Goal: Task Accomplishment & Management: Use online tool/utility

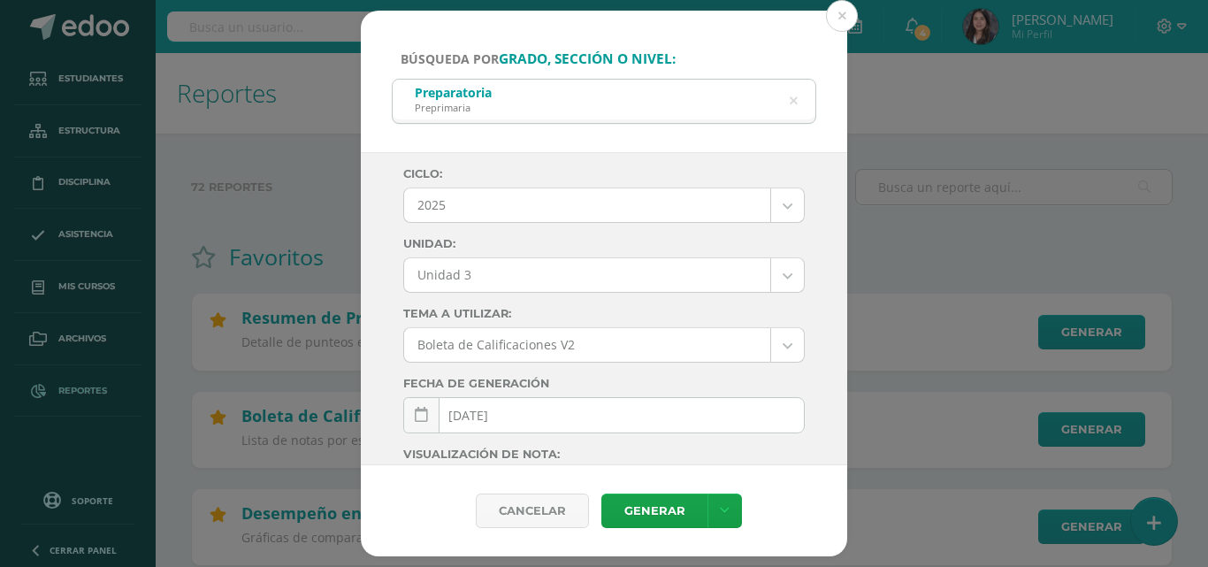
select select "Unidad 3"
click at [639, 501] on link "Generar" at bounding box center [654, 510] width 106 height 34
click at [638, 505] on link "Generar" at bounding box center [654, 510] width 106 height 34
click at [644, 516] on link "Generar" at bounding box center [654, 510] width 106 height 34
click at [642, 512] on link "Generar" at bounding box center [654, 510] width 106 height 34
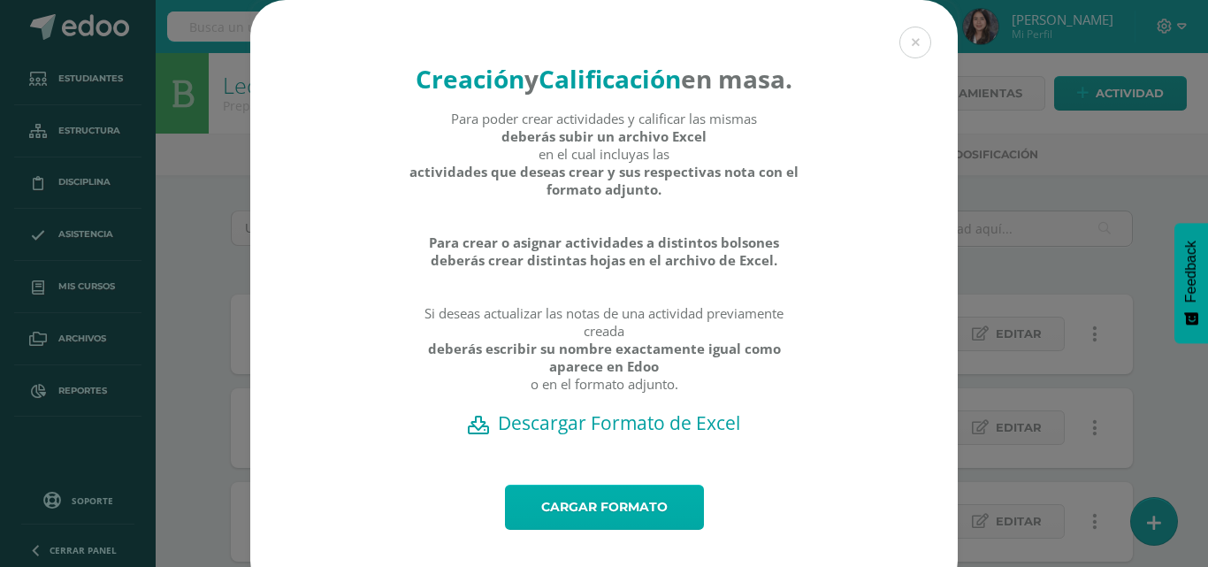
click at [610, 530] on link "Cargar formato" at bounding box center [604, 507] width 199 height 45
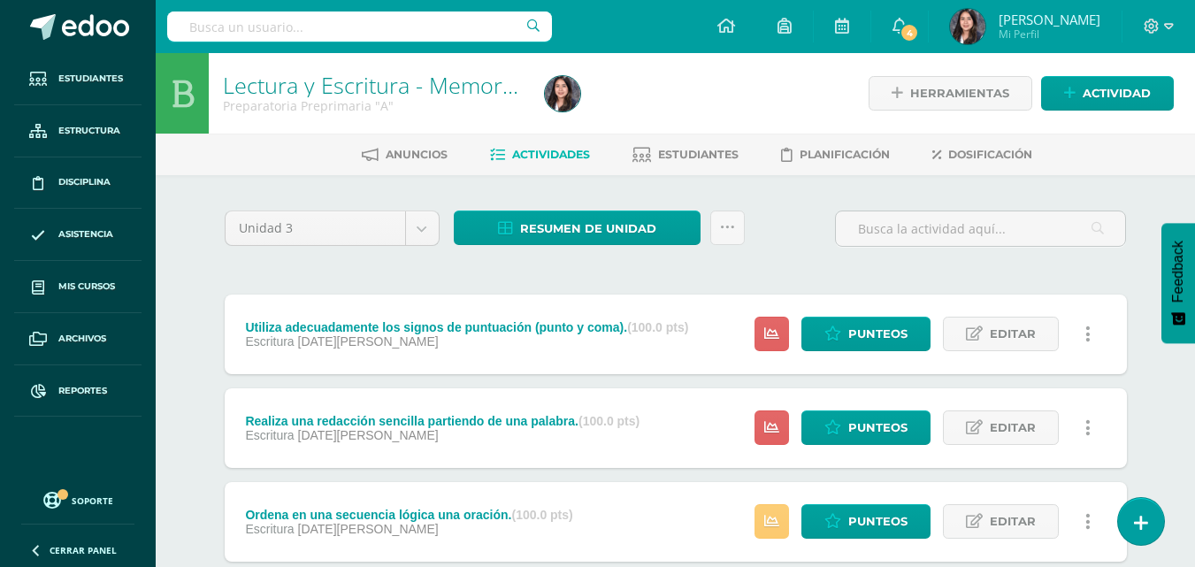
click at [447, 227] on div "Resumen de unidad Descargar como HTML Descargar como PDF Descargar como XLS Sub…" at bounding box center [599, 235] width 305 height 50
select select "Unidad 2"
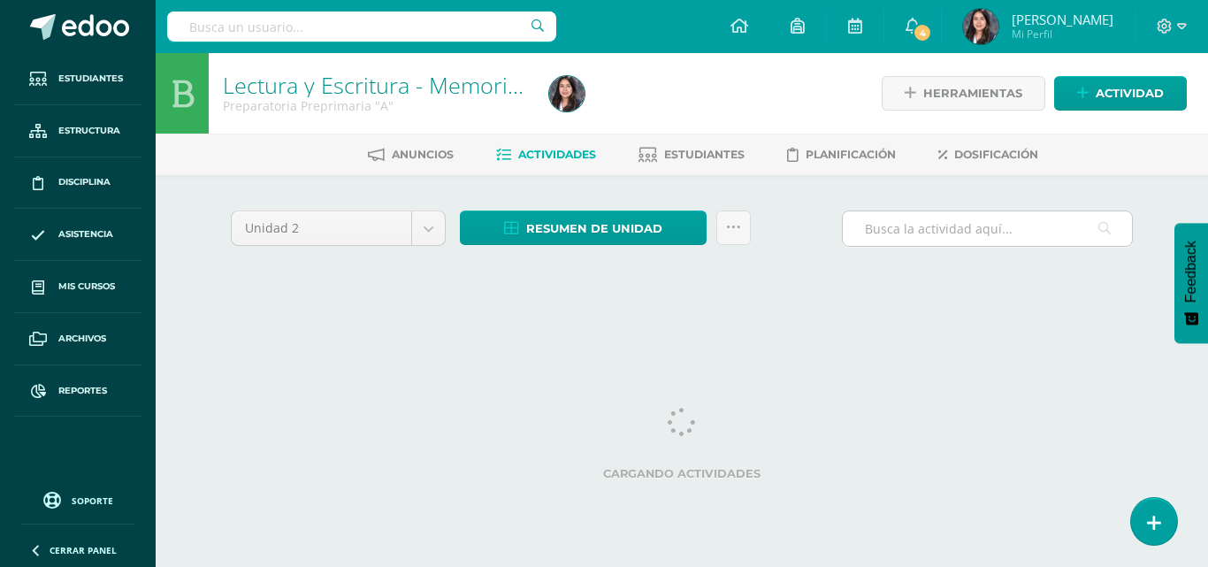
click at [995, 225] on input "text" at bounding box center [987, 228] width 289 height 34
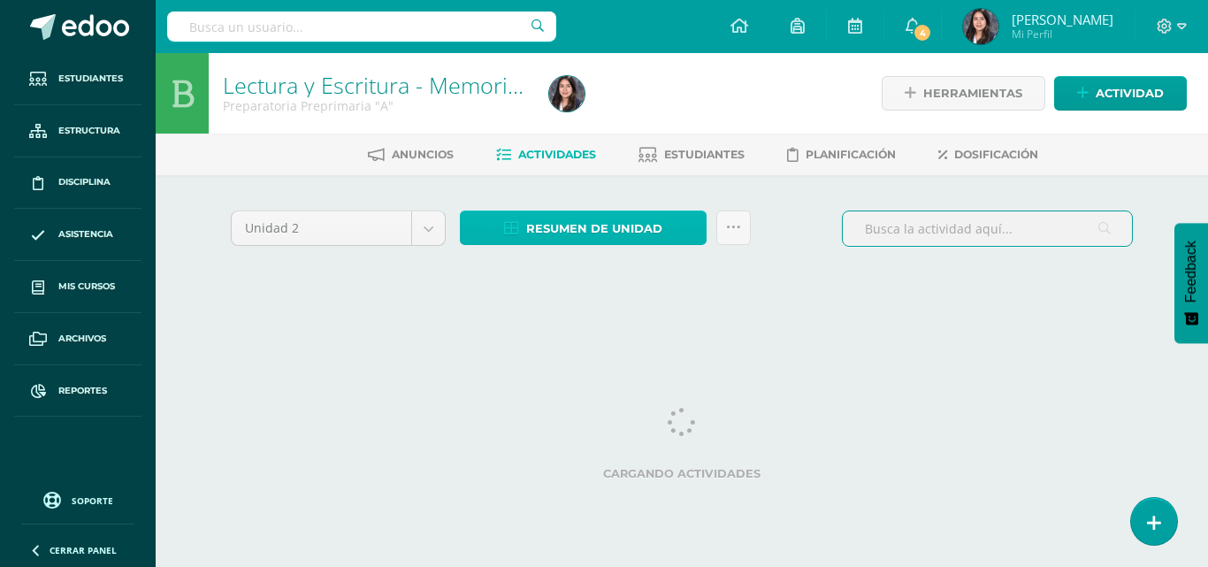
click at [704, 232] on link "Resumen de unidad" at bounding box center [583, 227] width 247 height 34
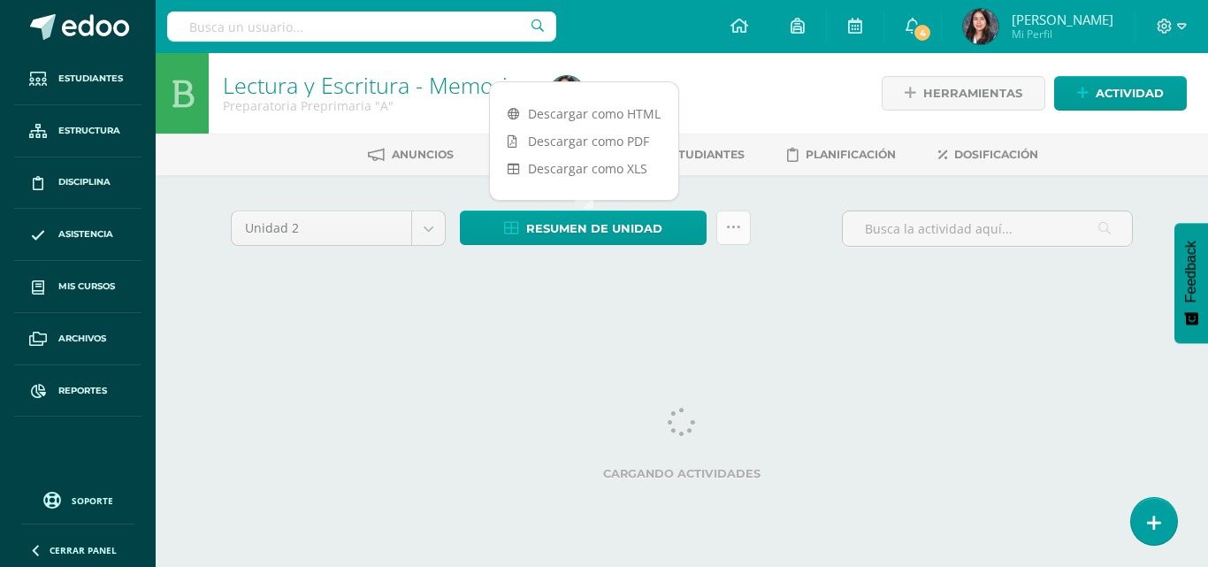
click at [735, 225] on icon at bounding box center [733, 227] width 15 height 15
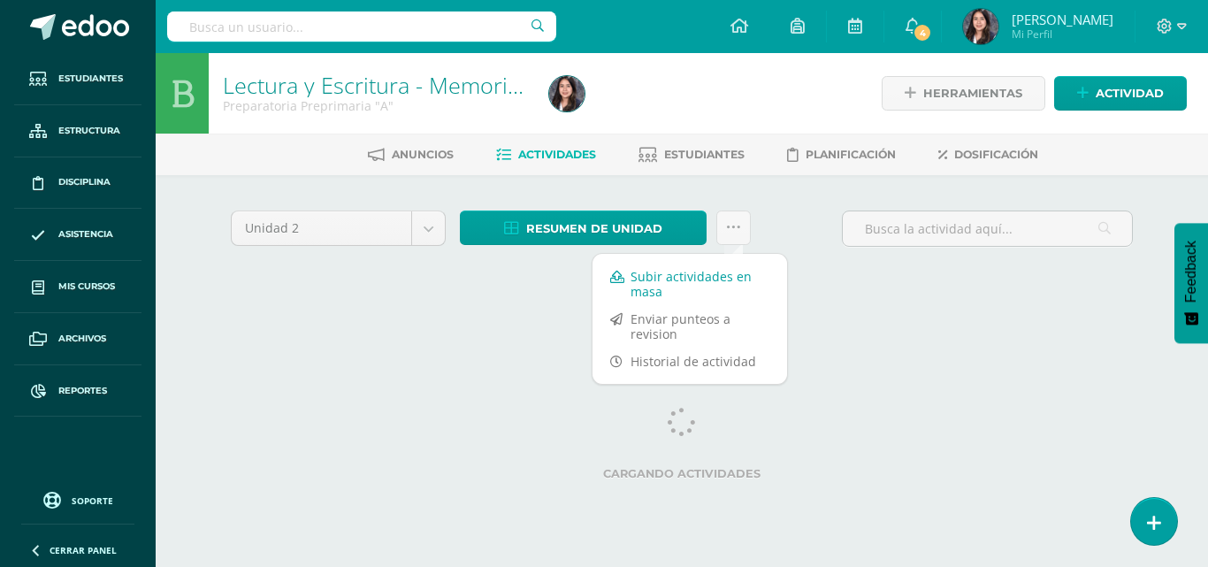
click at [604, 303] on link "Subir actividades en masa" at bounding box center [689, 284] width 195 height 42
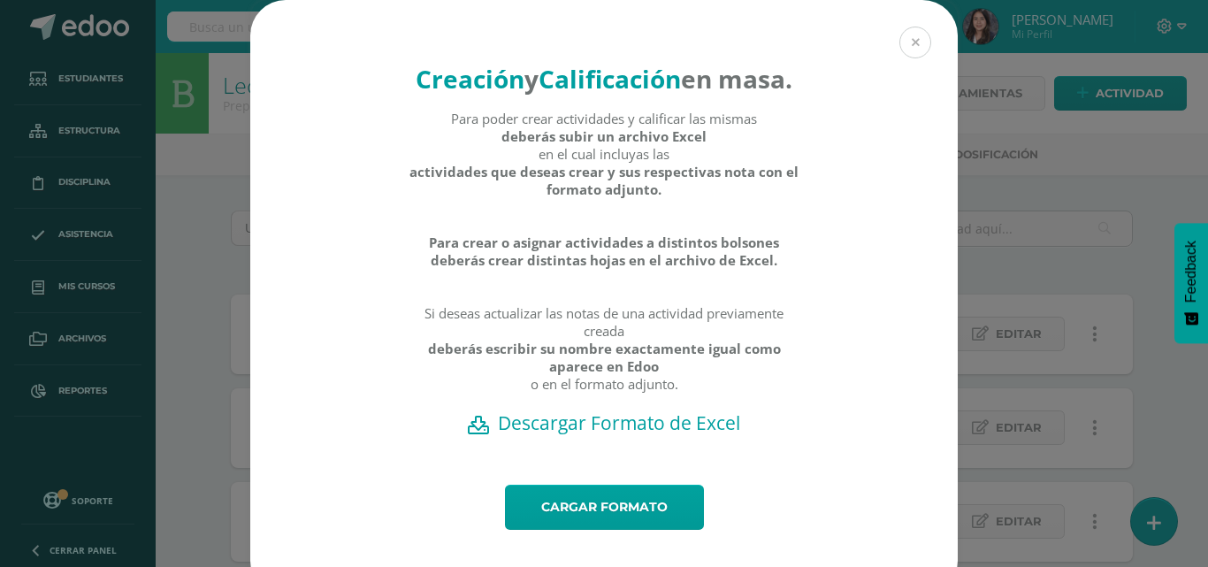
click at [919, 53] on button at bounding box center [915, 43] width 32 height 32
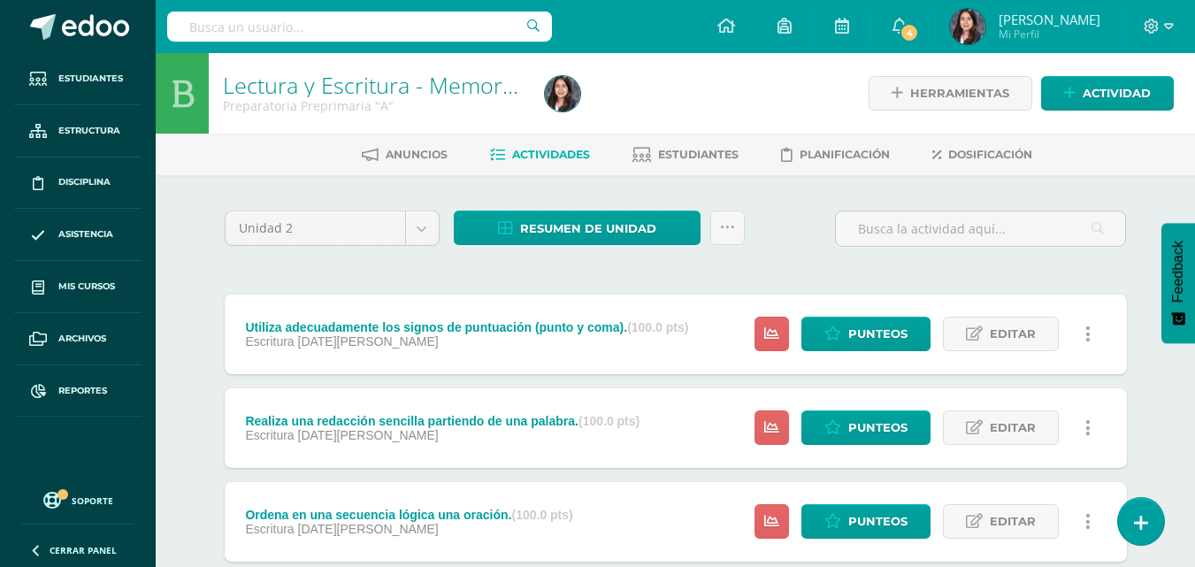
scroll to position [88, 0]
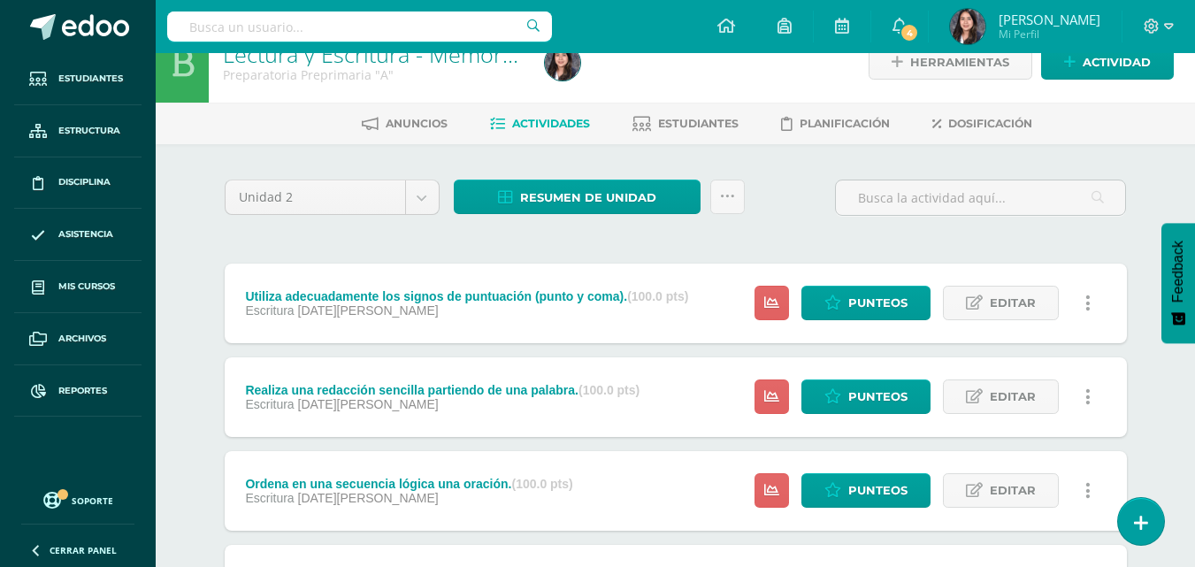
scroll to position [0, 0]
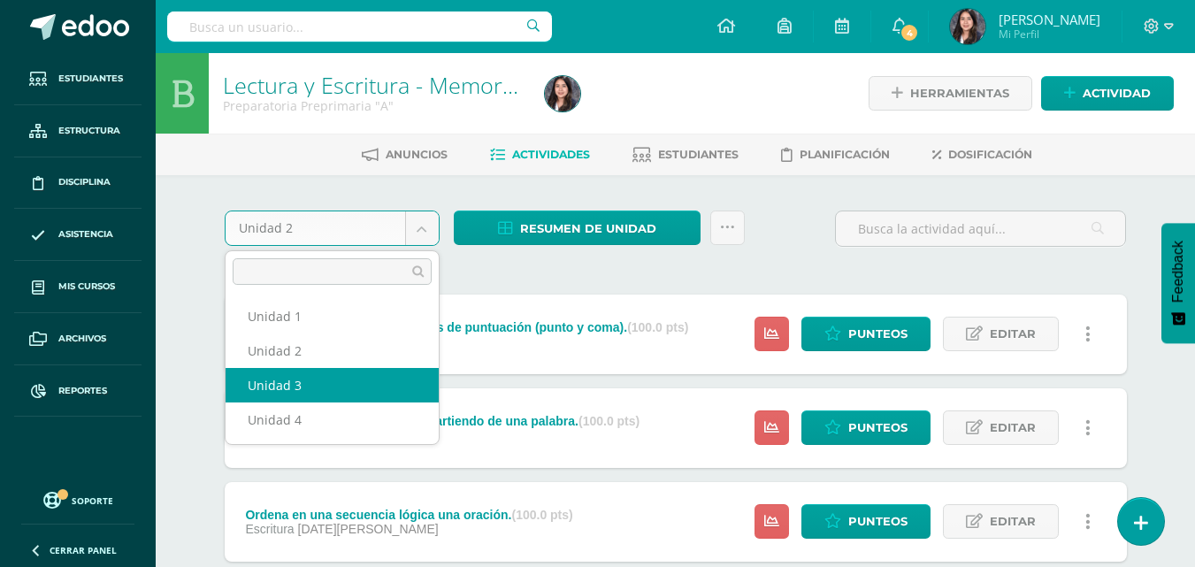
select select "Unidad 3"
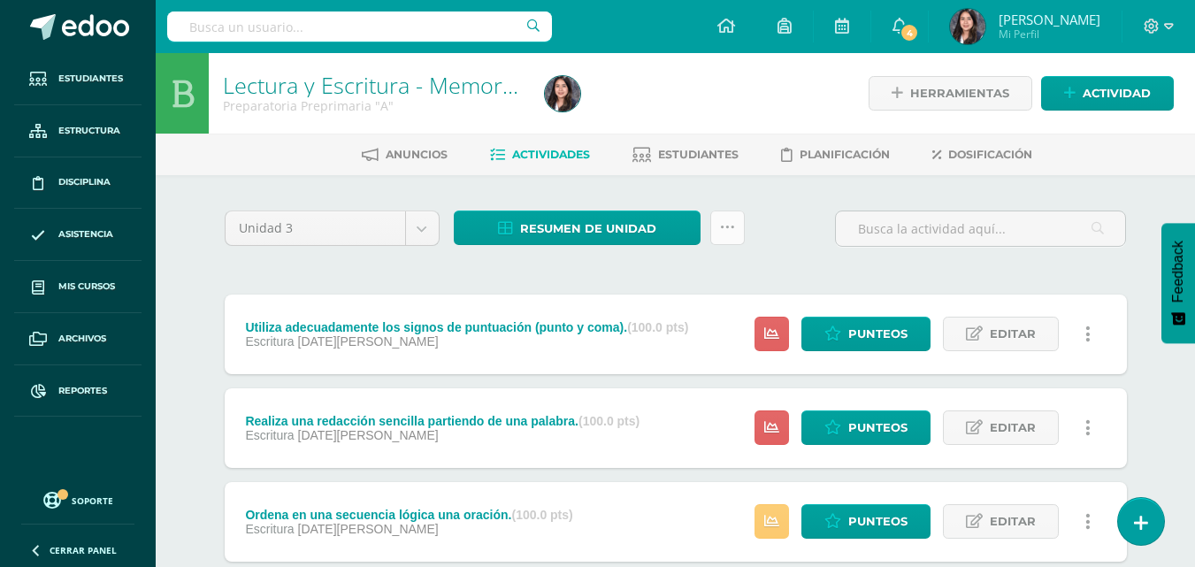
click at [726, 226] on icon at bounding box center [727, 227] width 15 height 15
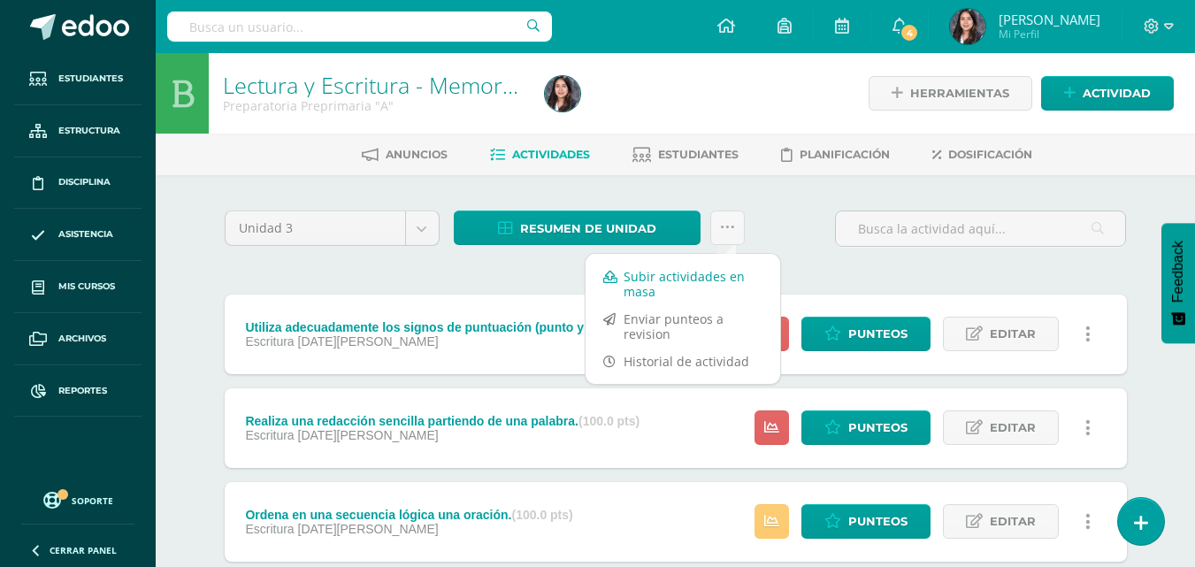
click at [665, 289] on link "Subir actividades en masa" at bounding box center [682, 284] width 195 height 42
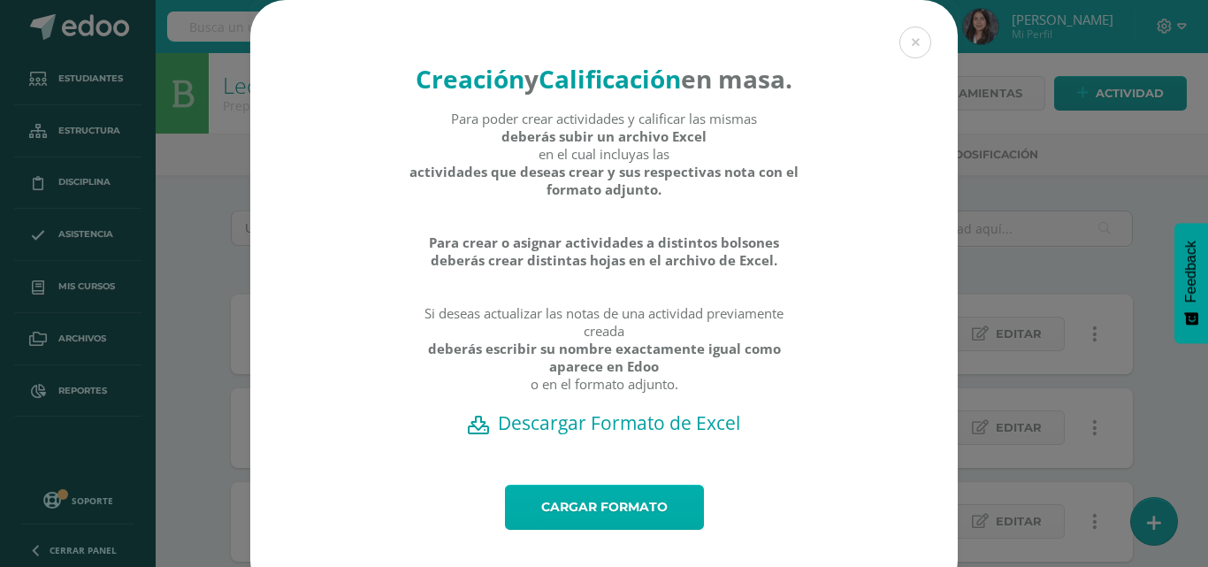
click at [561, 530] on link "Cargar formato" at bounding box center [604, 507] width 199 height 45
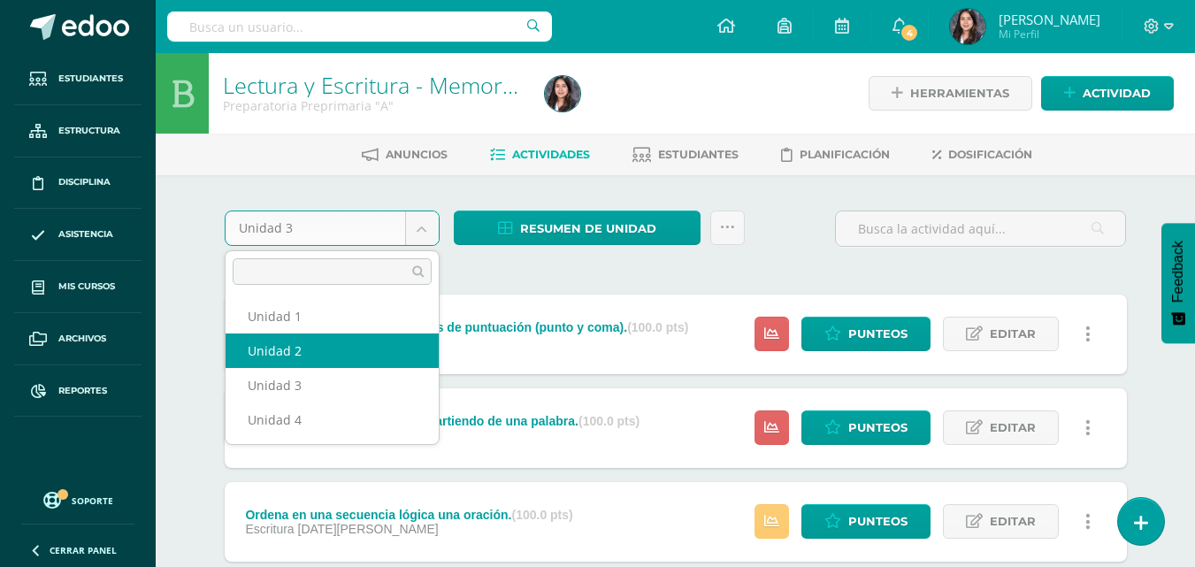
select select "Unidad 2"
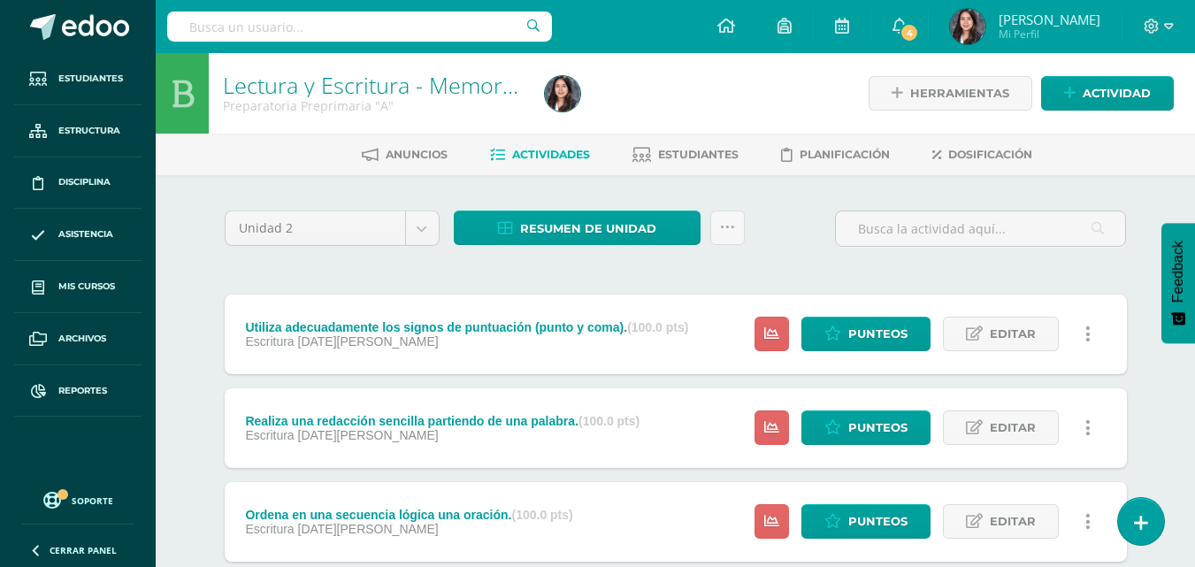
click at [294, 259] on div "Unidad 2 Unidad 1 Unidad 2 Unidad 3 Unidad 4" at bounding box center [332, 235] width 229 height 50
click at [65, 26] on span at bounding box center [95, 27] width 67 height 27
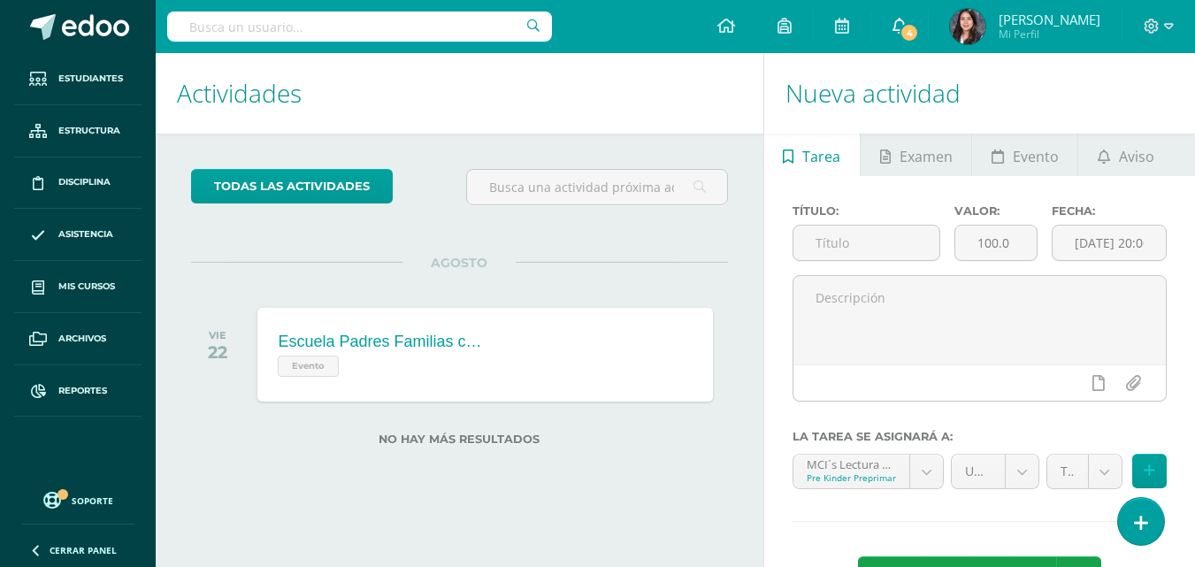
click at [906, 30] on icon at bounding box center [899, 26] width 14 height 16
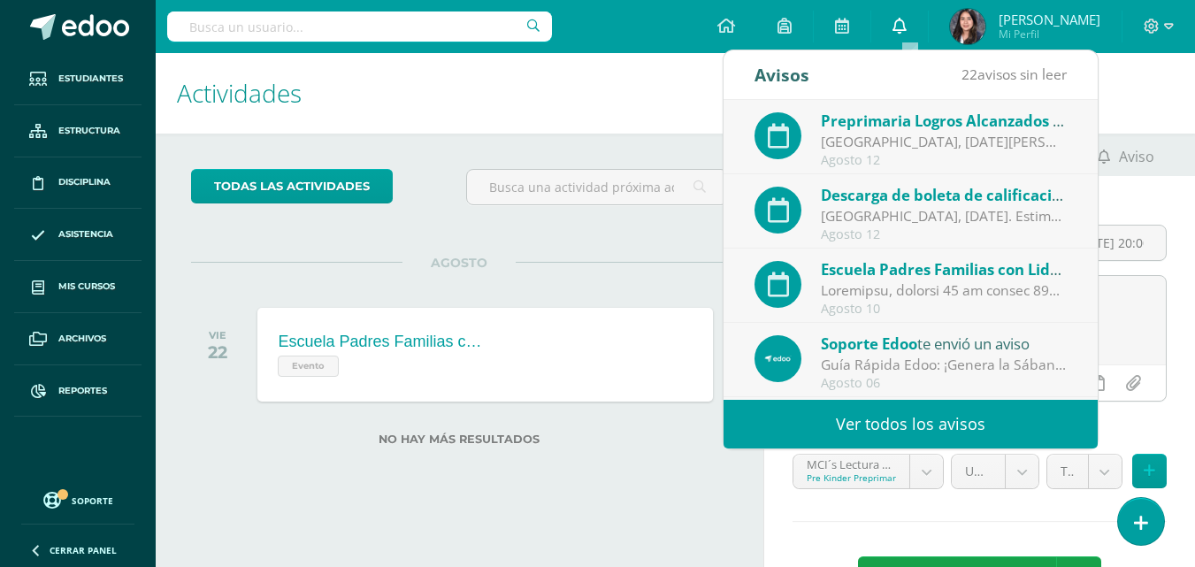
click at [906, 30] on icon at bounding box center [899, 26] width 14 height 16
click at [556, 101] on h1 "Actividades" at bounding box center [459, 93] width 565 height 80
